Goal: Check status: Check status

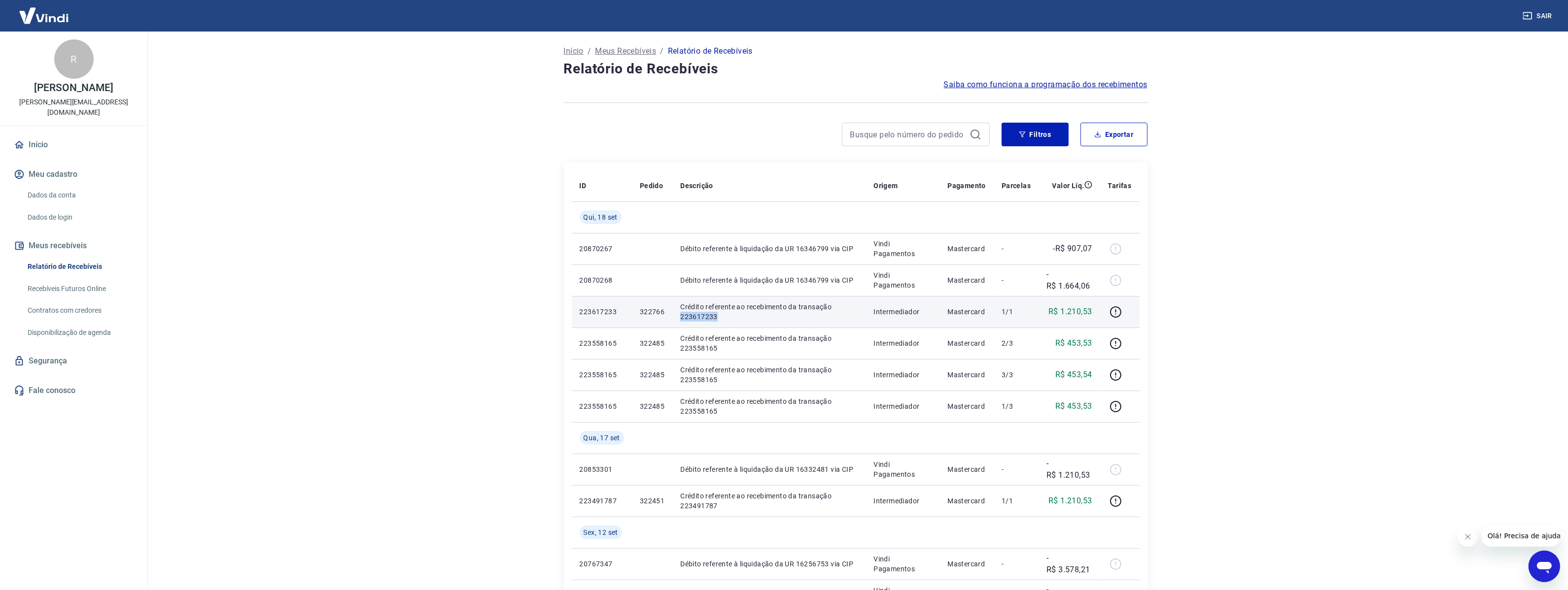
drag, startPoint x: 723, startPoint y: 314, endPoint x: 676, endPoint y: 319, distance: 47.3
click at [676, 319] on td "Crédito referente ao recebimento da transação 223617233" at bounding box center [769, 311] width 194 height 31
copy p "223617233"
click at [1184, 286] on main "Início / Meus Recebíveis / Relatório de Recebíveis Relatório de Recebíveis Saib…" at bounding box center [856, 310] width 1425 height 559
drag, startPoint x: 723, startPoint y: 315, endPoint x: 678, endPoint y: 318, distance: 45.1
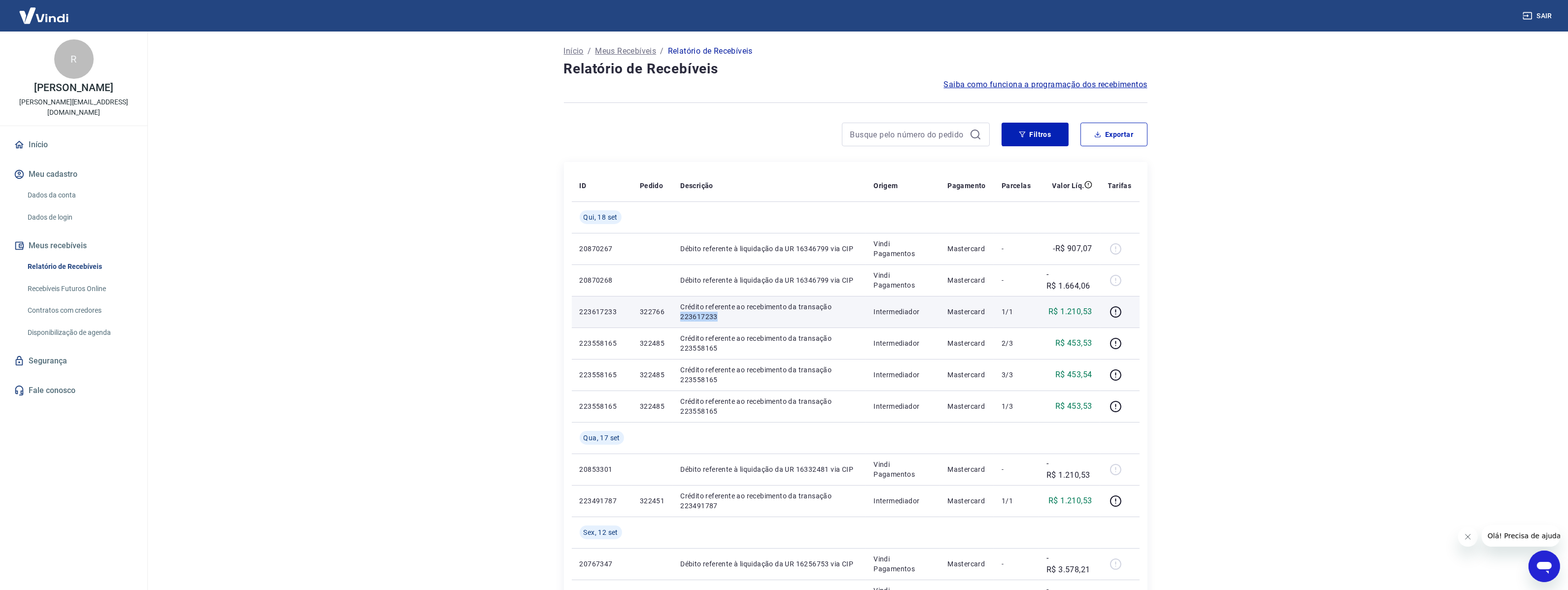
click at [678, 318] on td "Crédito referente ao recebimento da transação 223617233" at bounding box center [769, 311] width 194 height 31
copy p "223617233"
drag, startPoint x: 725, startPoint y: 349, endPoint x: 678, endPoint y: 349, distance: 47.0
click at [678, 349] on td "Crédito referente ao recebimento da transação 223558165" at bounding box center [769, 343] width 194 height 31
copy p "223558165"
